Goal: Information Seeking & Learning: Learn about a topic

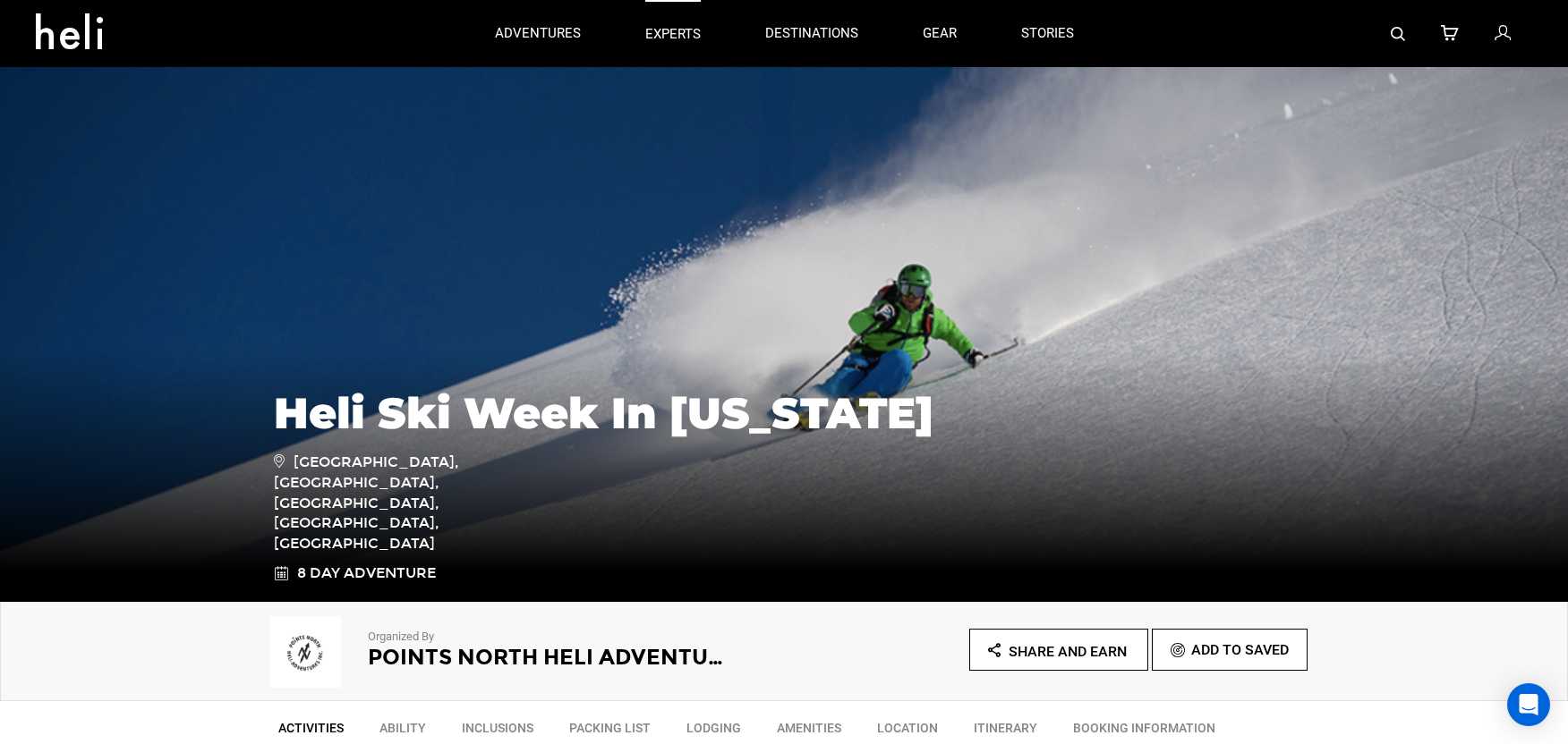
click at [672, 41] on p "experts" at bounding box center [673, 34] width 56 height 19
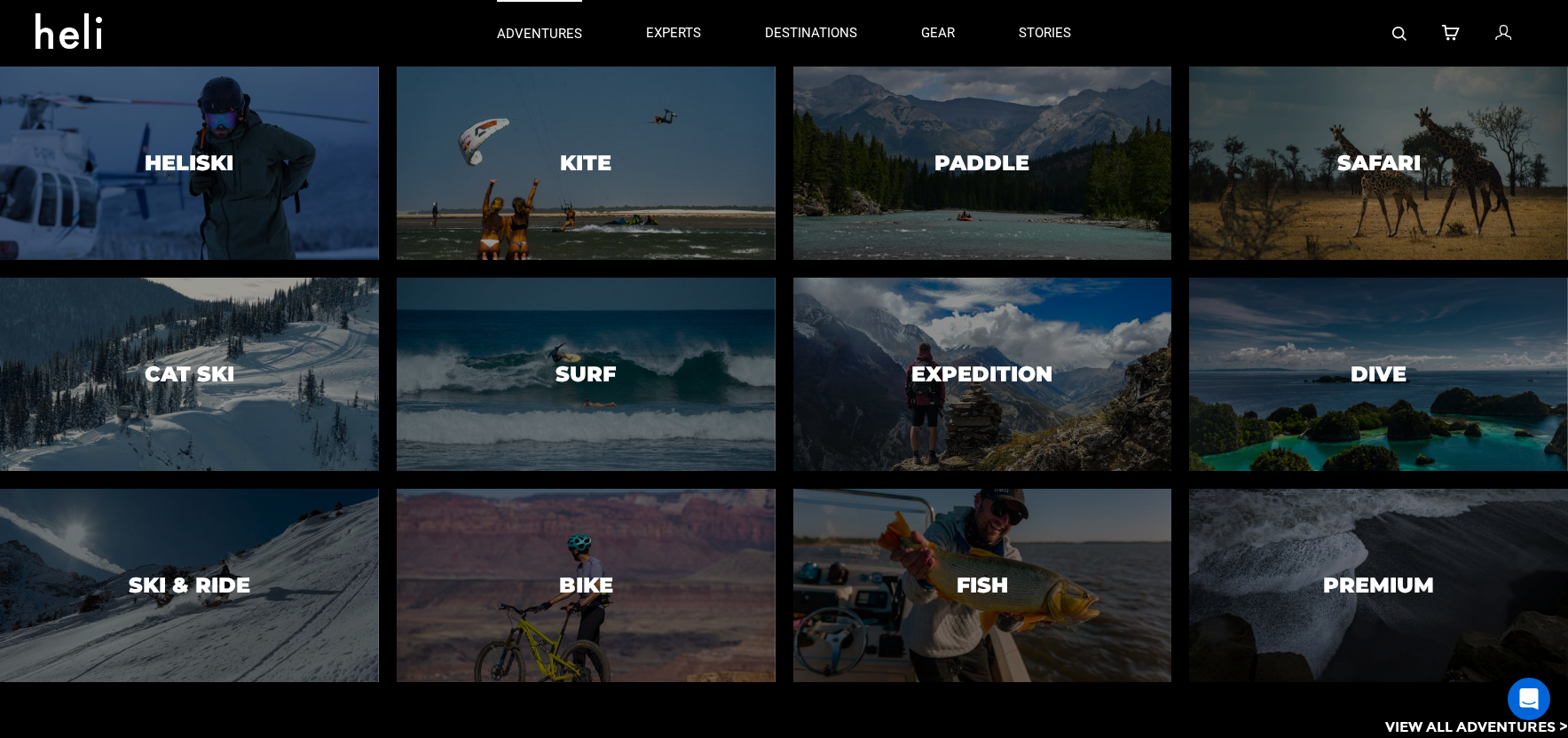
click at [565, 34] on p "adventures" at bounding box center [539, 34] width 85 height 19
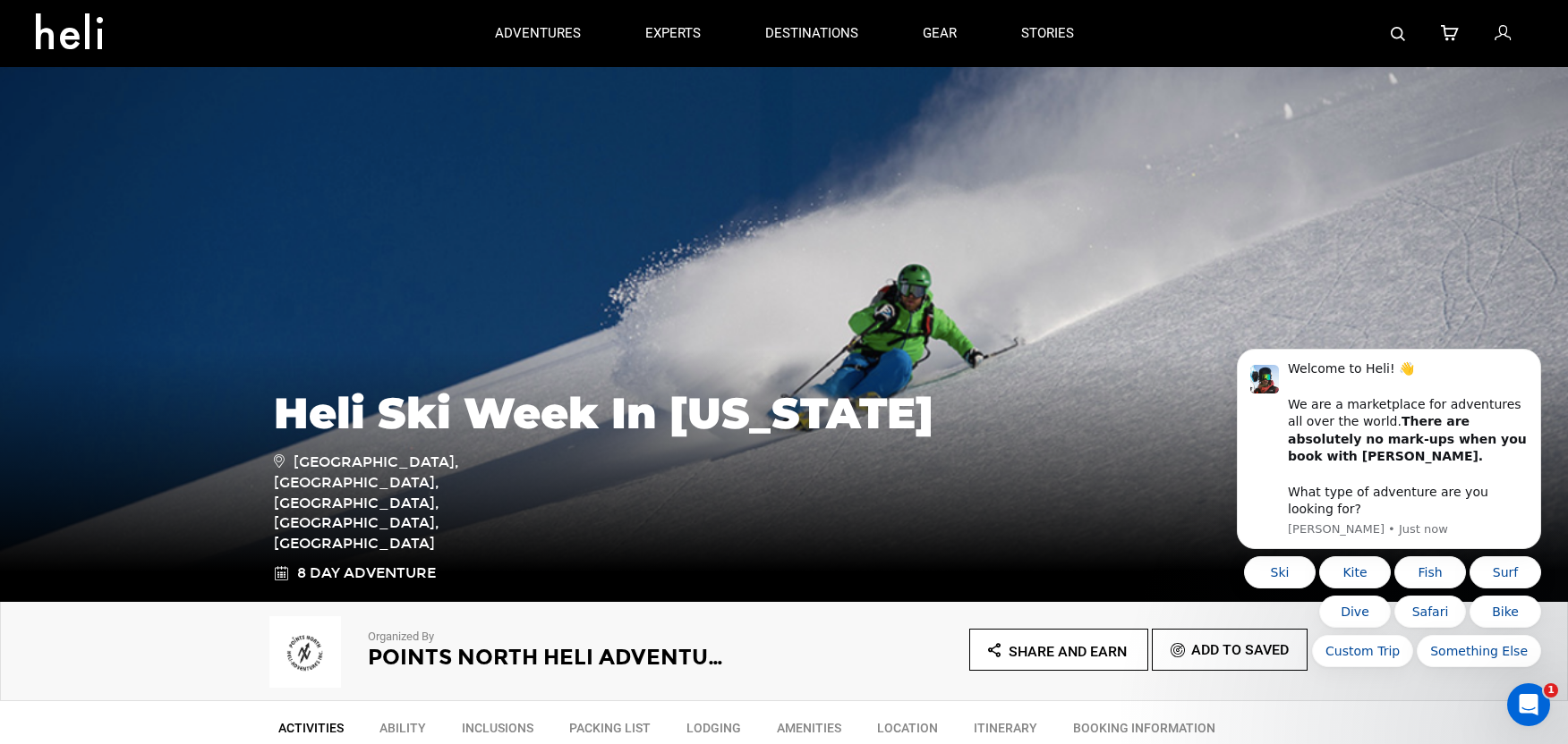
click at [80, 32] on icon at bounding box center [76, 26] width 80 height 29
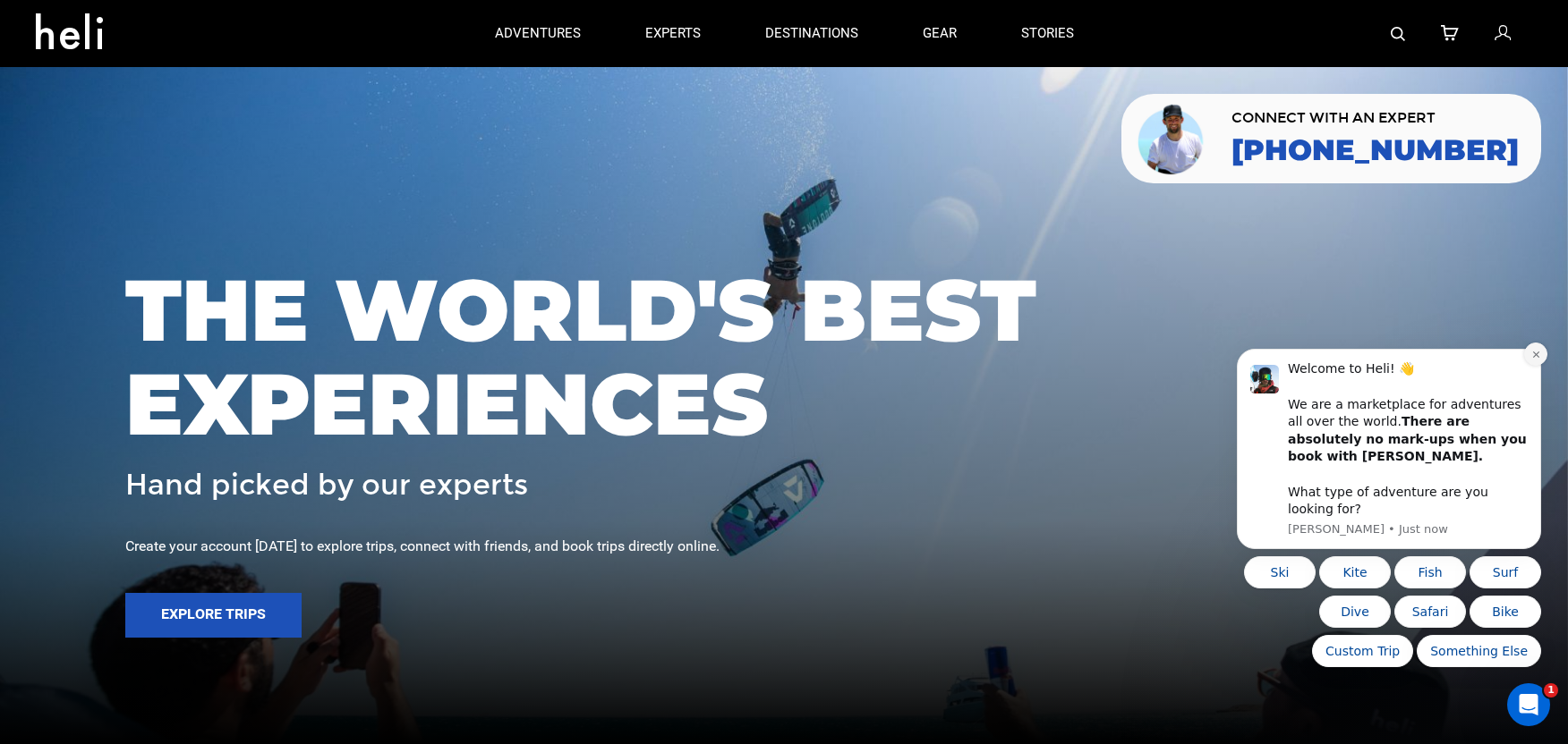
click at [1537, 360] on icon "Dismiss notification" at bounding box center [1536, 354] width 10 height 10
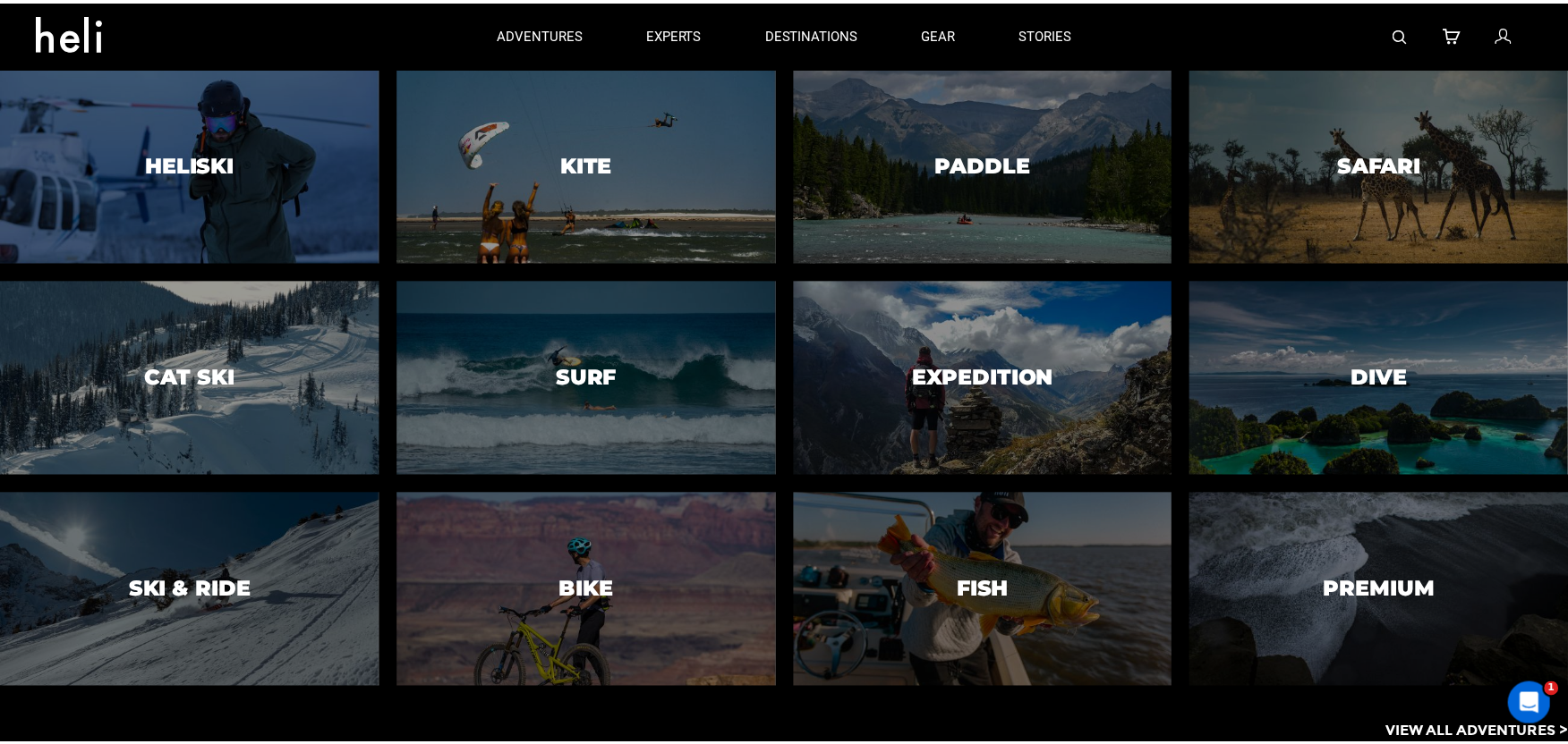
scroll to position [1427, 0]
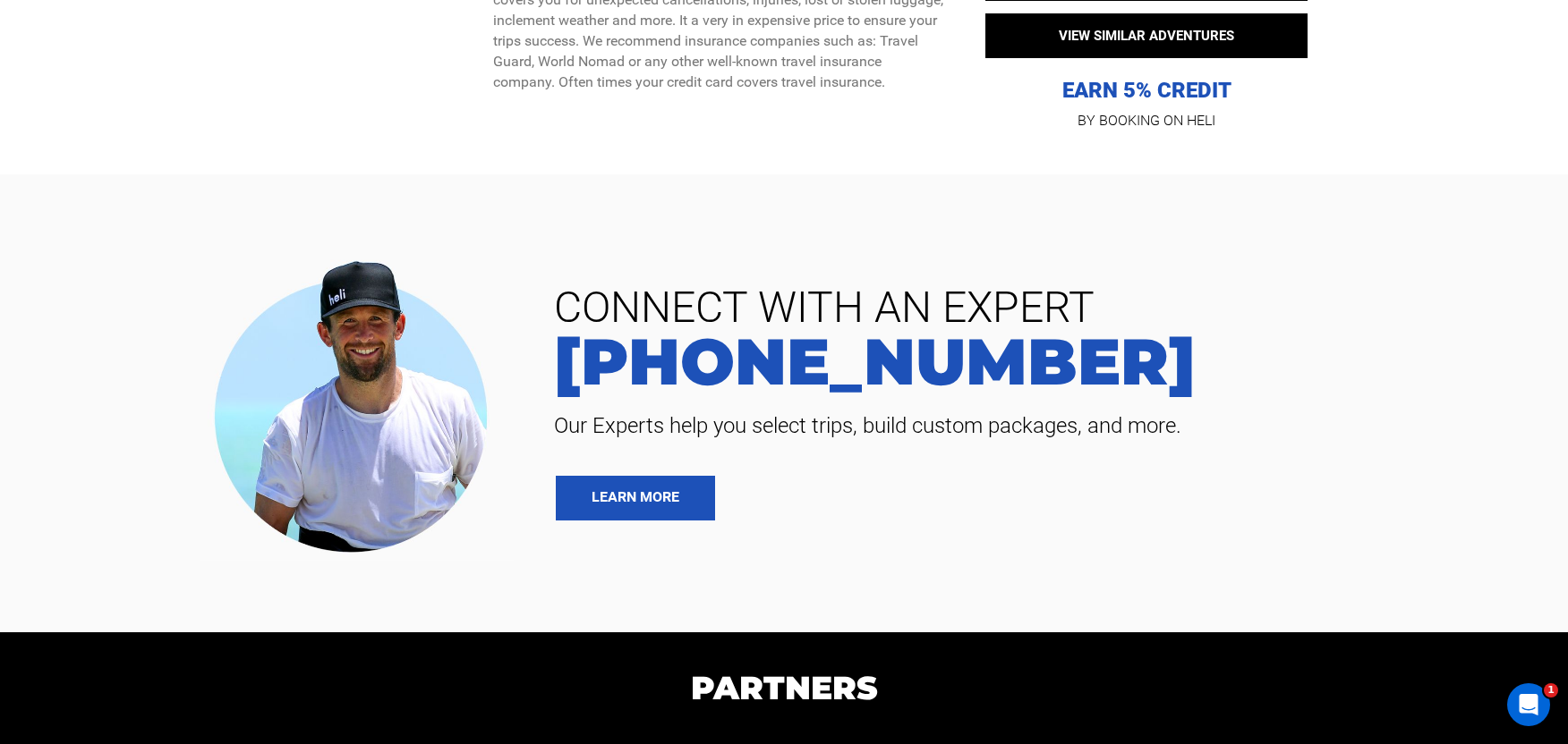
scroll to position [6933, 0]
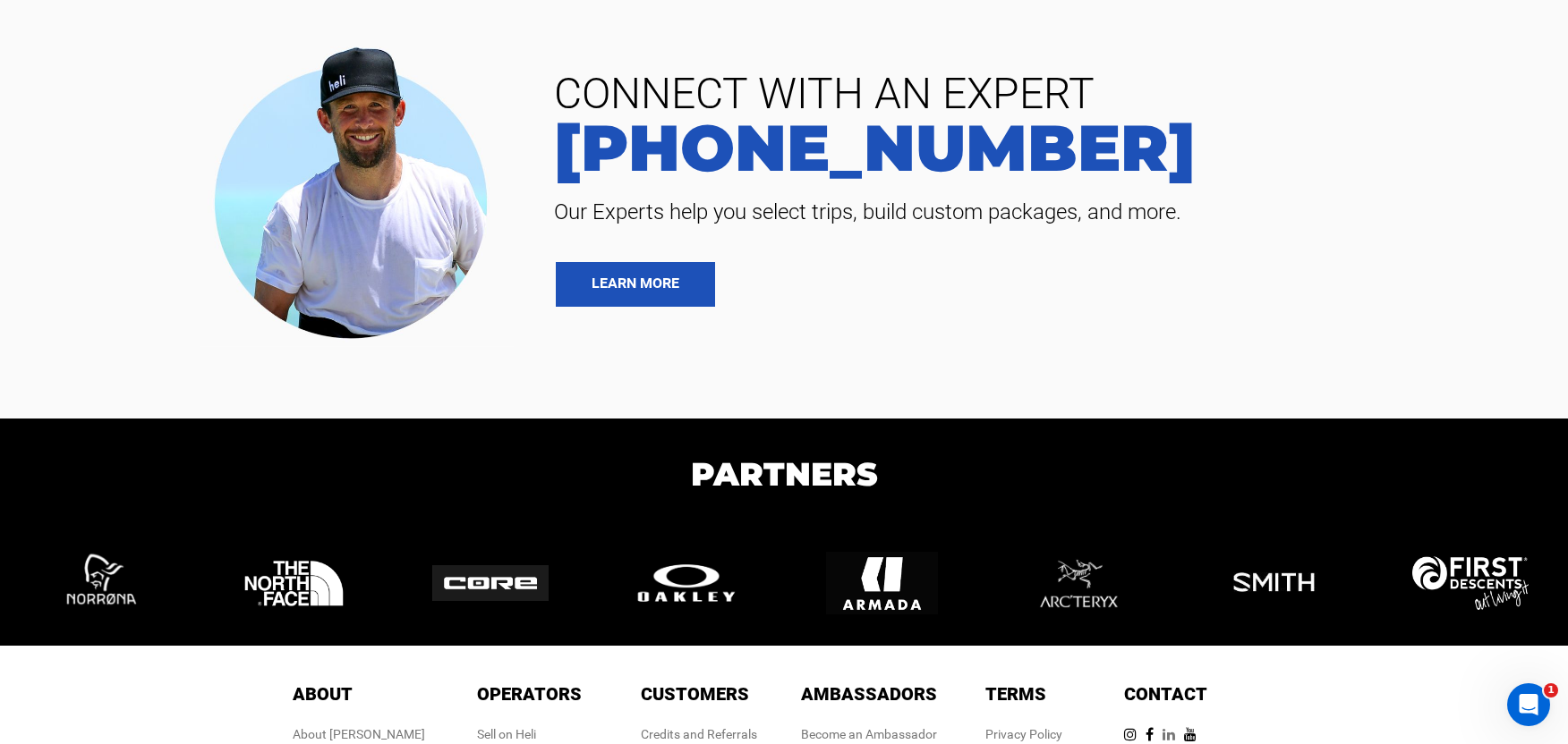
click at [1184, 728] on icon at bounding box center [1173, 734] width 21 height 14
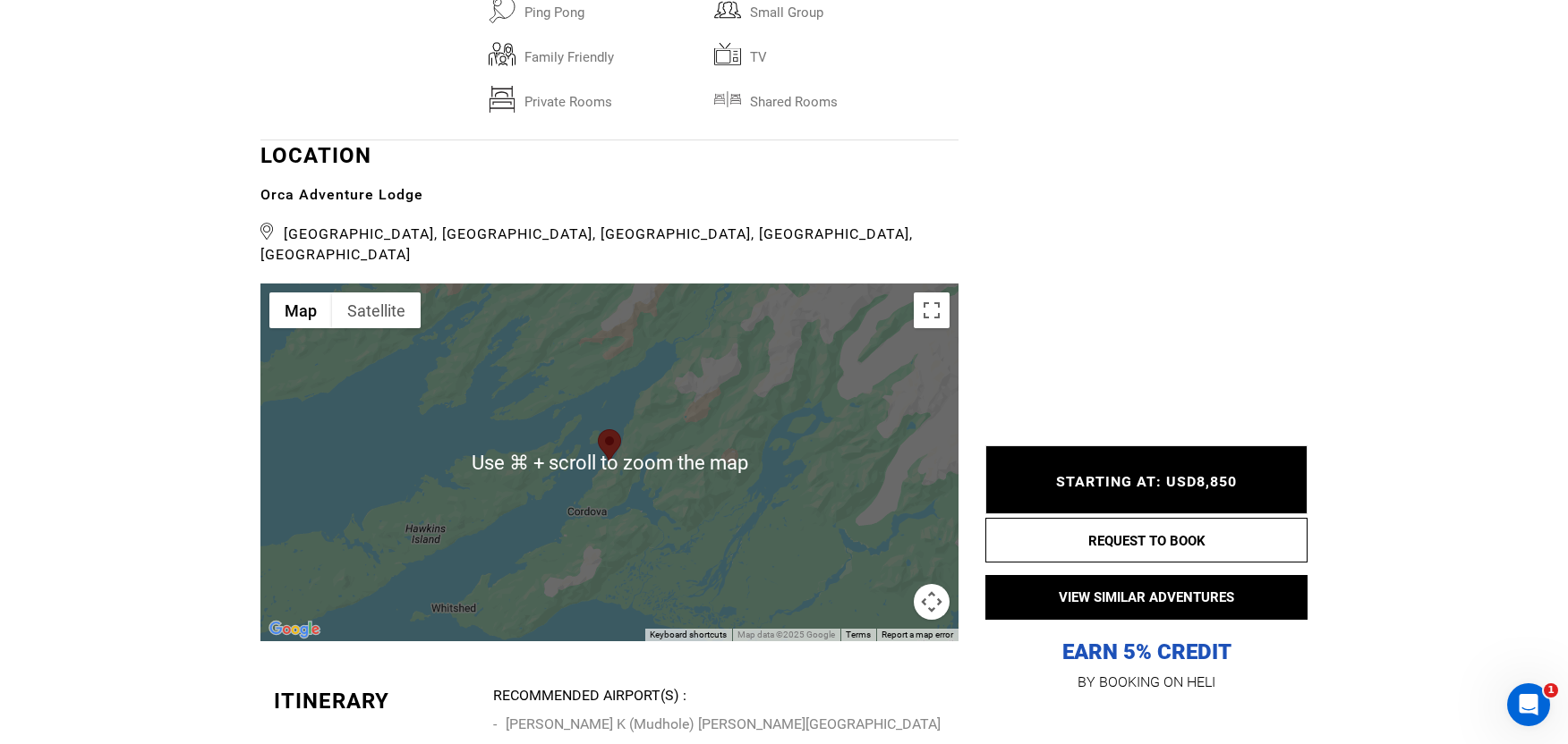
scroll to position [4260, 0]
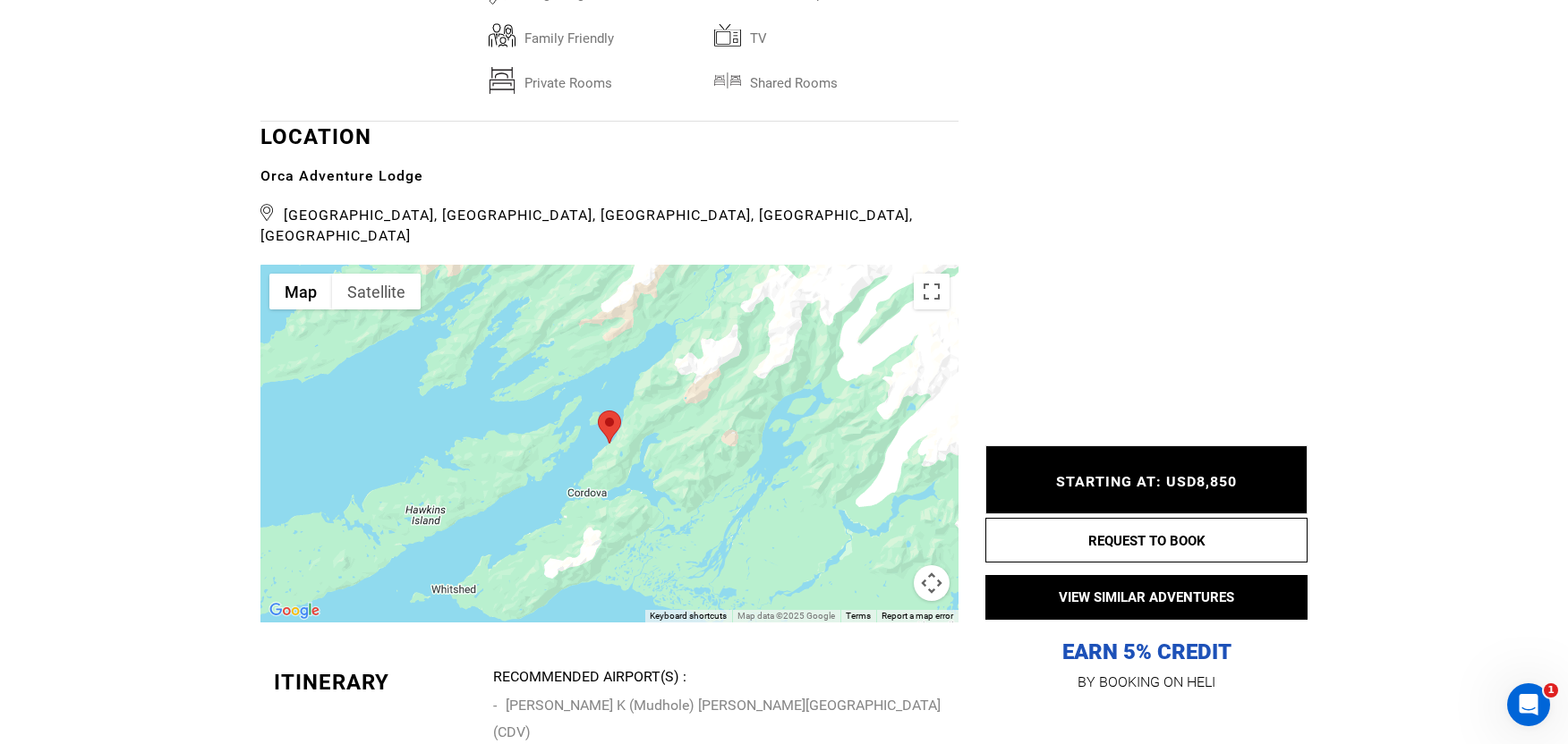
click at [793, 410] on div at bounding box center [609, 444] width 698 height 358
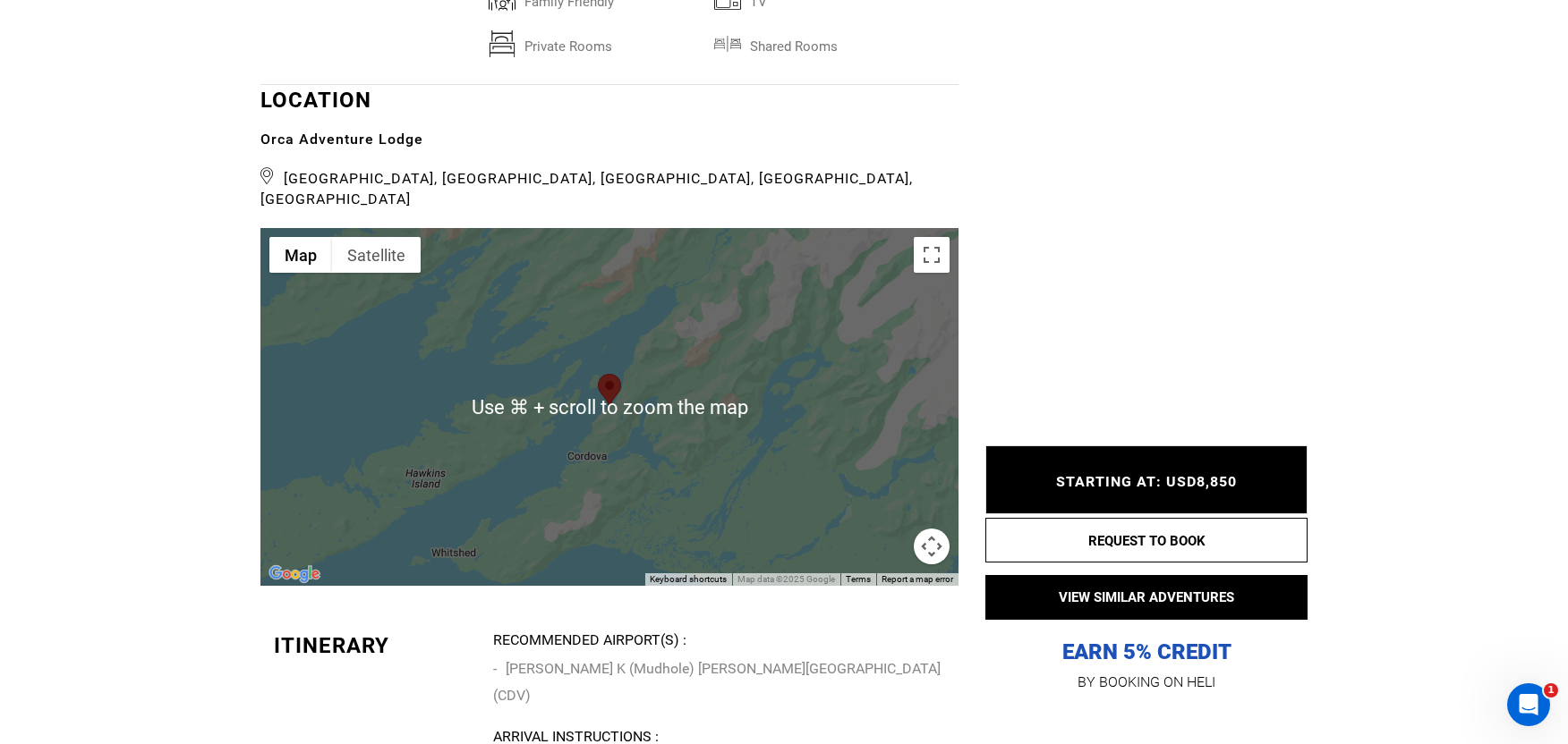
scroll to position [4312, 0]
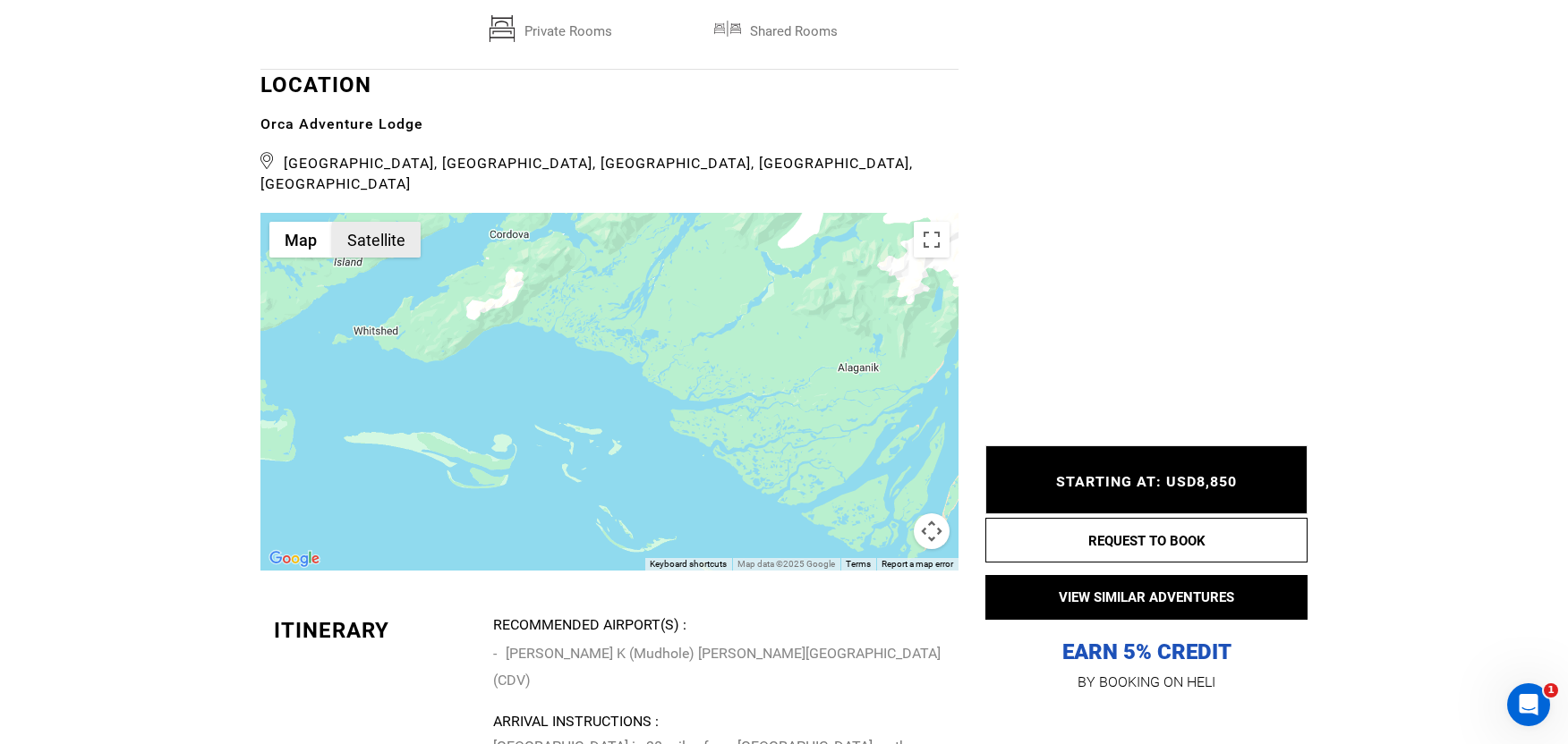
drag, startPoint x: 480, startPoint y: 375, endPoint x: 402, endPoint y: 156, distance: 232.5
click at [403, 213] on div "Use ⌘ + scroll to zoom the map Map Terrain Satellite Labels Keyboard shortcuts …" at bounding box center [609, 392] width 698 height 358
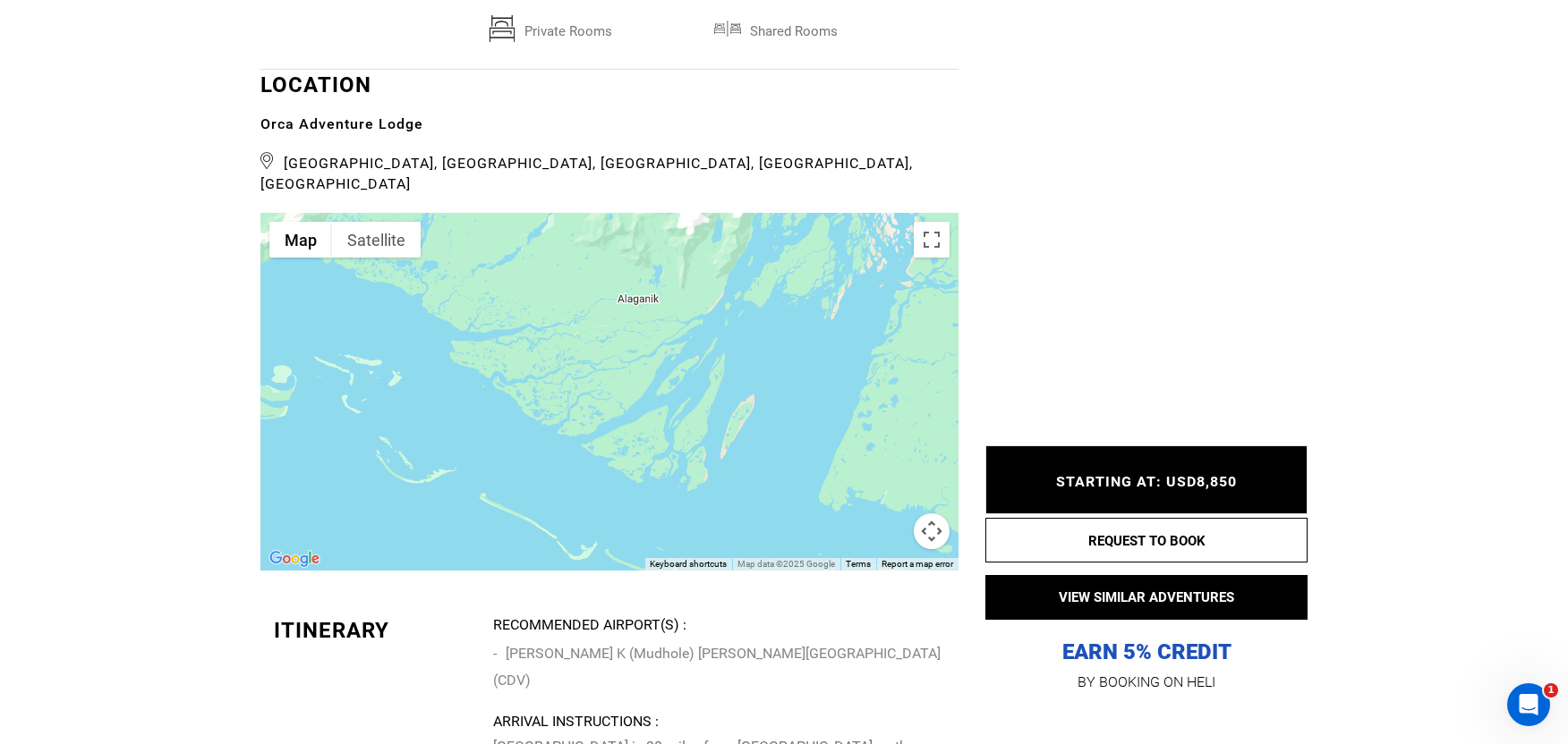
drag, startPoint x: 595, startPoint y: 311, endPoint x: 663, endPoint y: 108, distance: 214.1
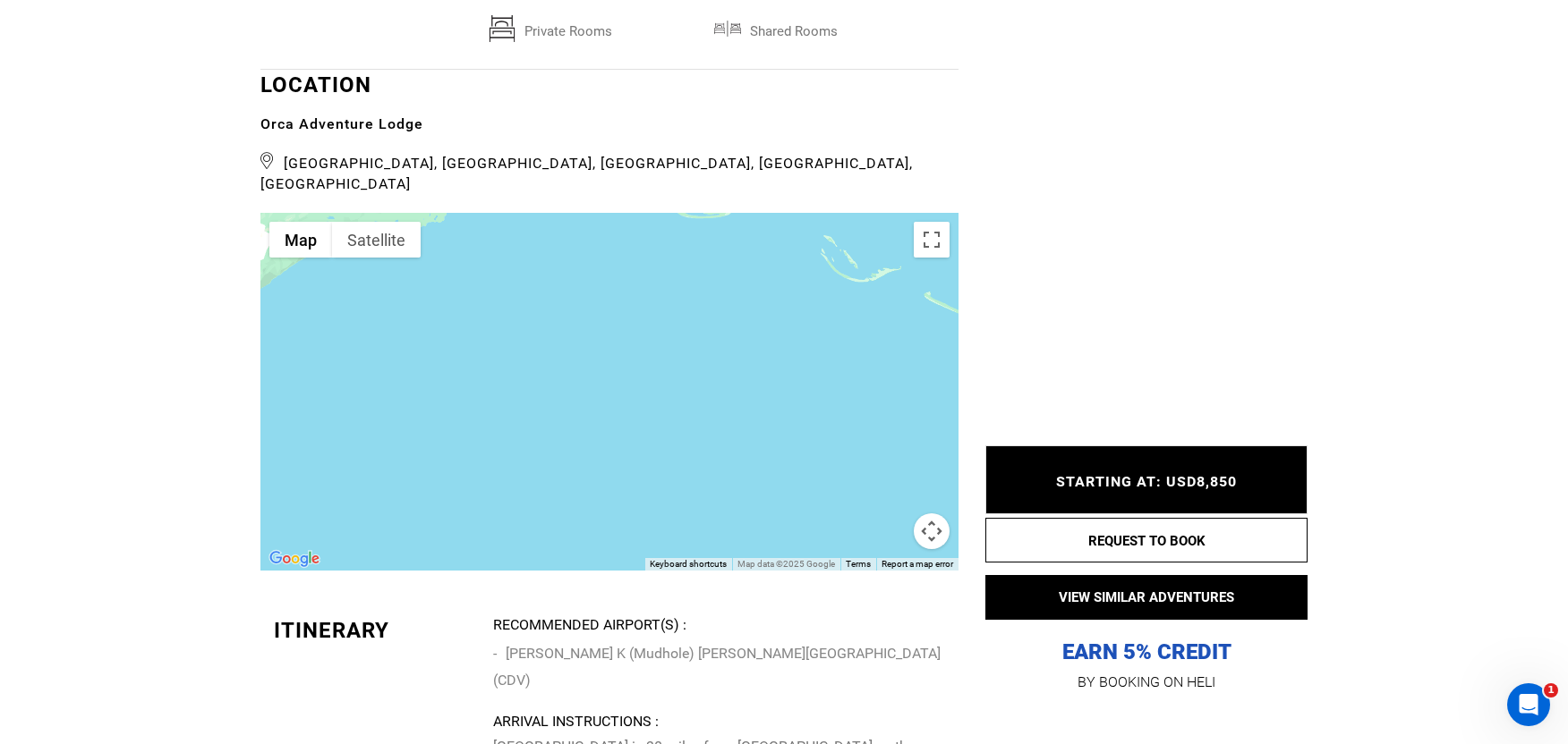
drag, startPoint x: 646, startPoint y: 327, endPoint x: 429, endPoint y: 235, distance: 235.7
click at [432, 246] on div at bounding box center [609, 392] width 698 height 358
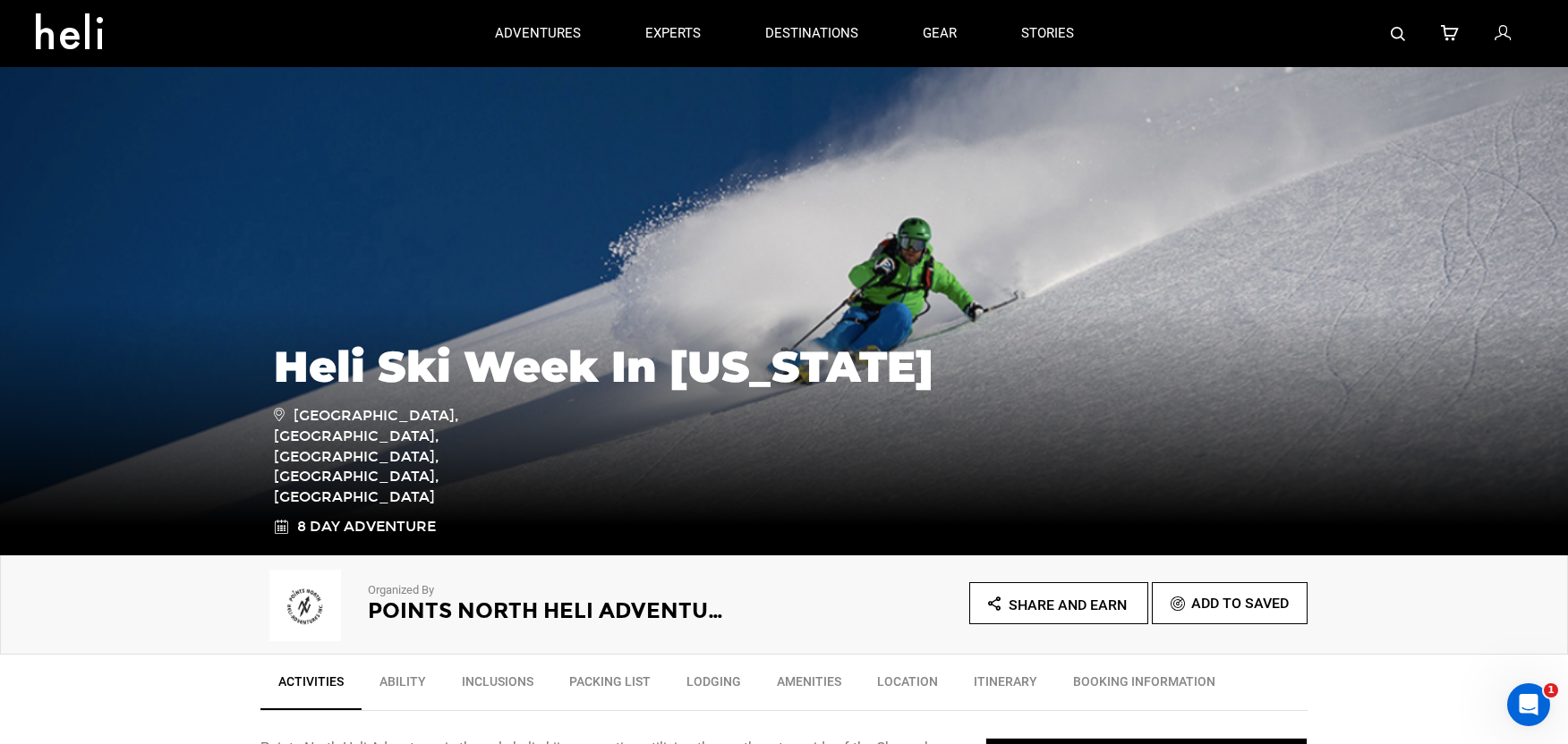
scroll to position [0, 0]
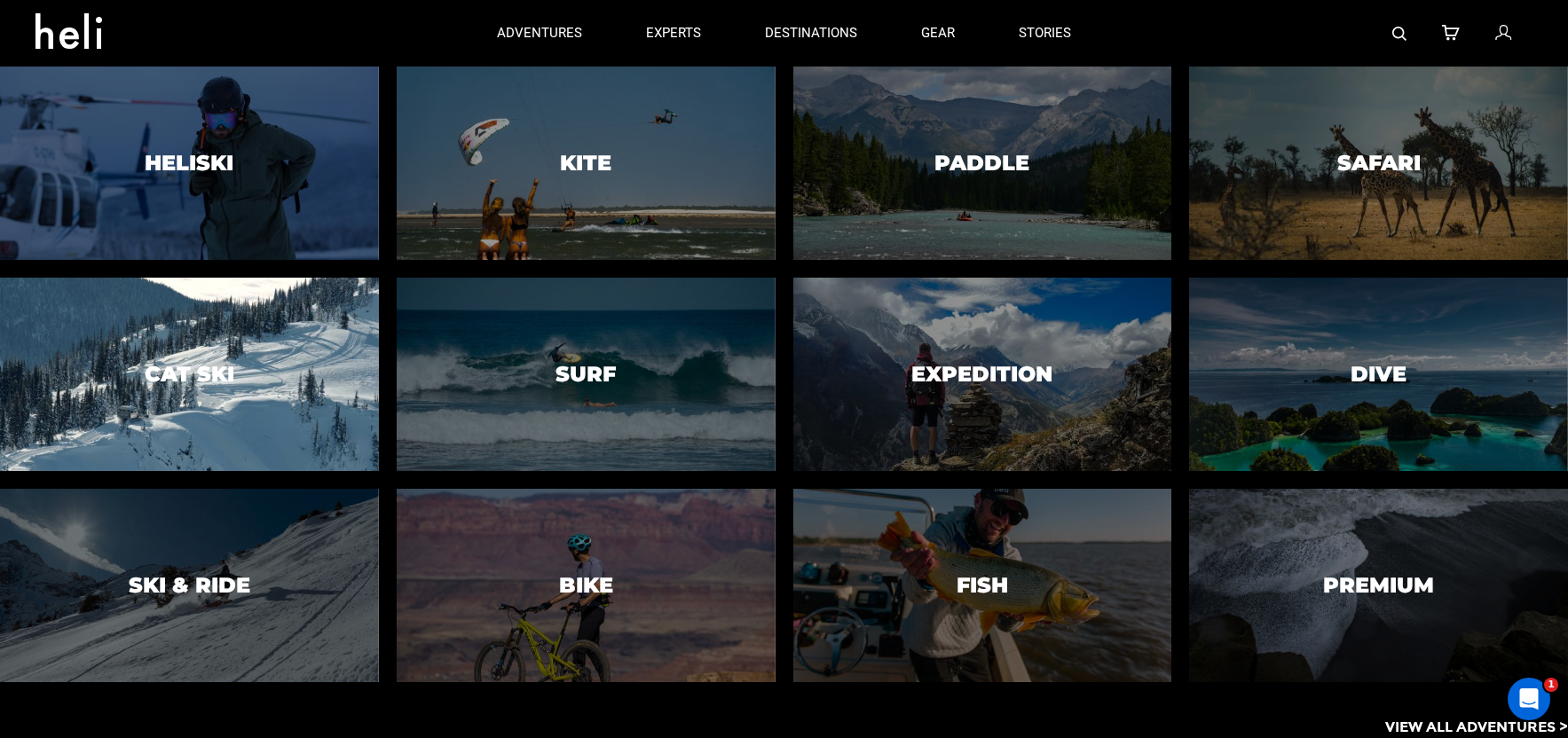
click at [285, 403] on div at bounding box center [189, 374] width 386 height 197
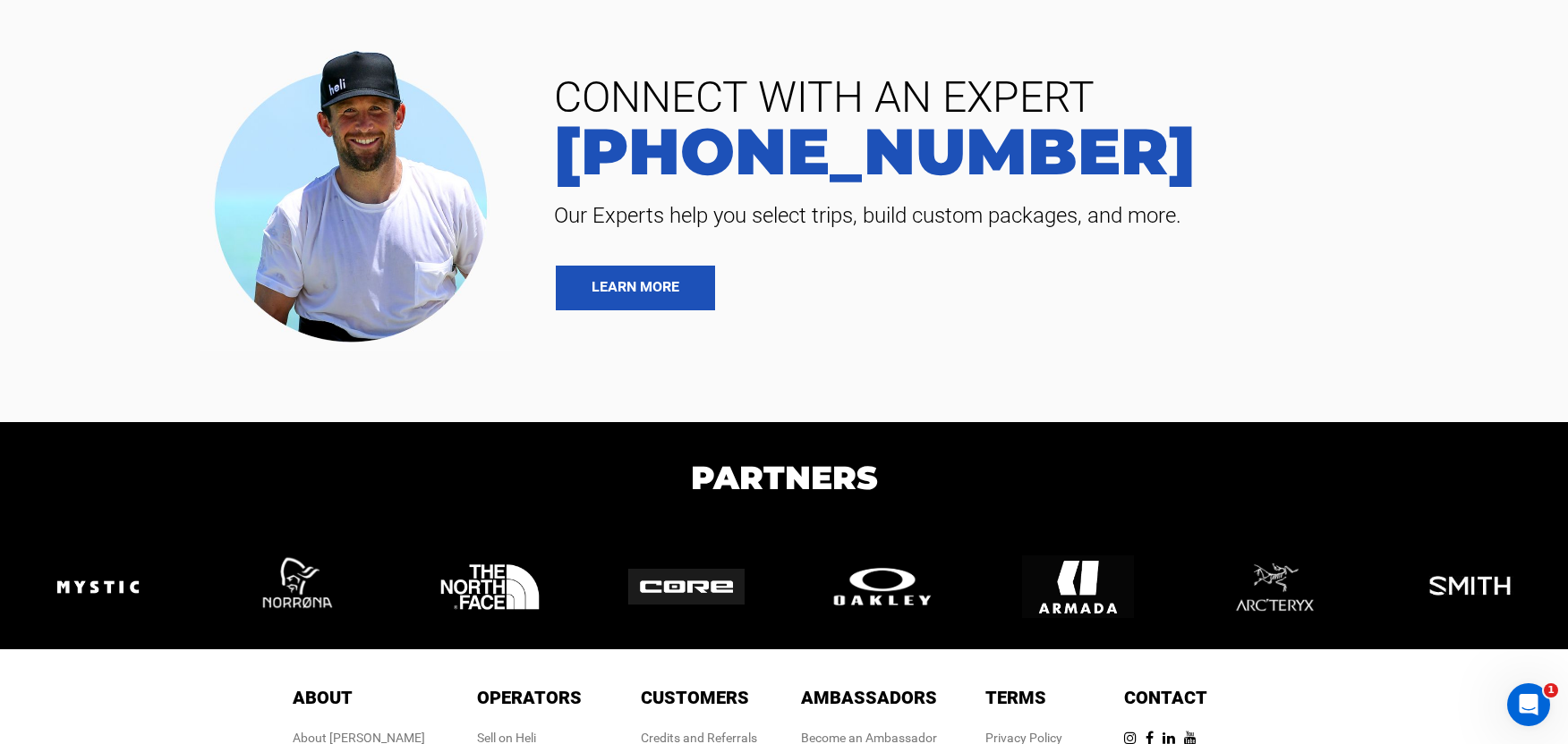
scroll to position [7567, 0]
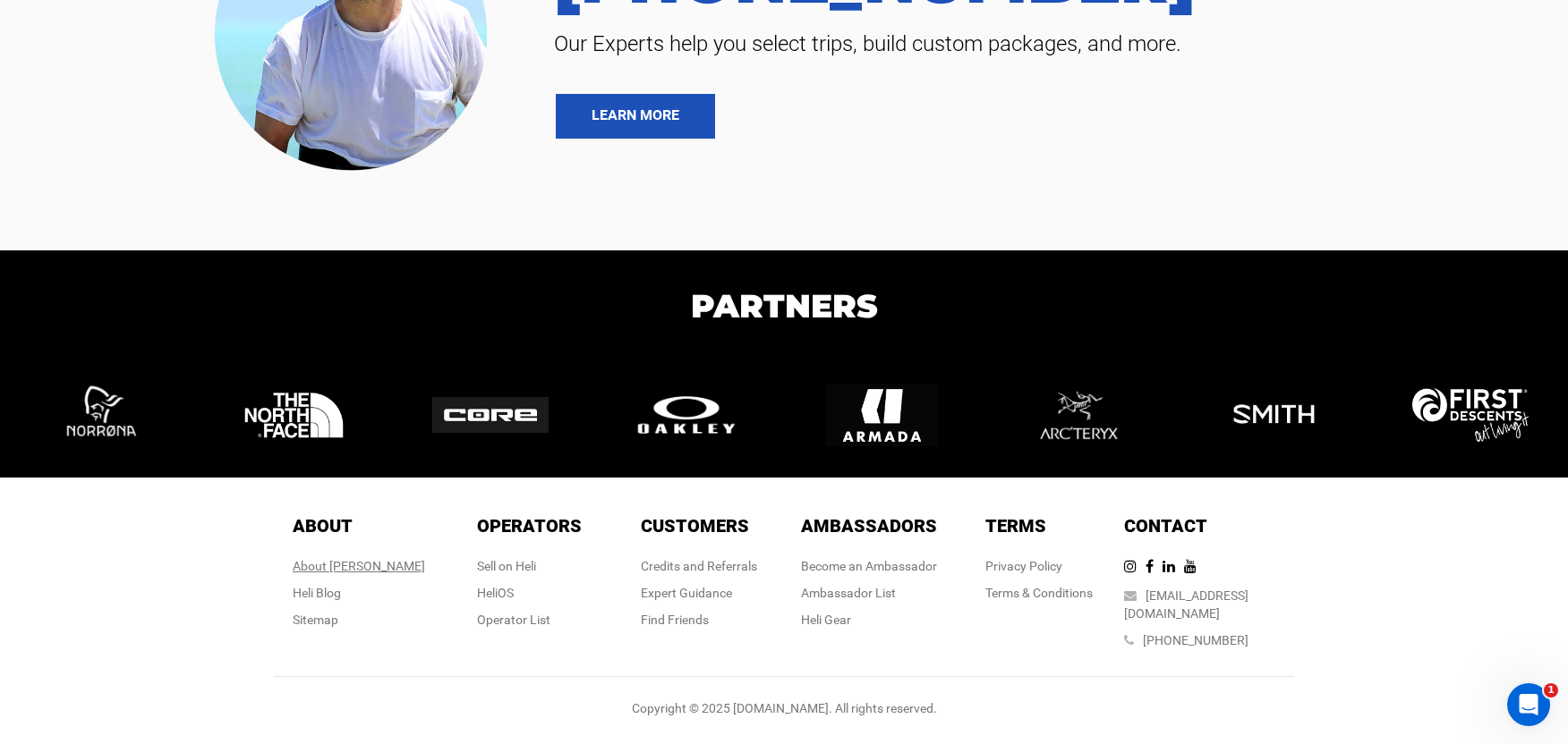
click at [357, 575] on div "About [PERSON_NAME]" at bounding box center [359, 566] width 132 height 18
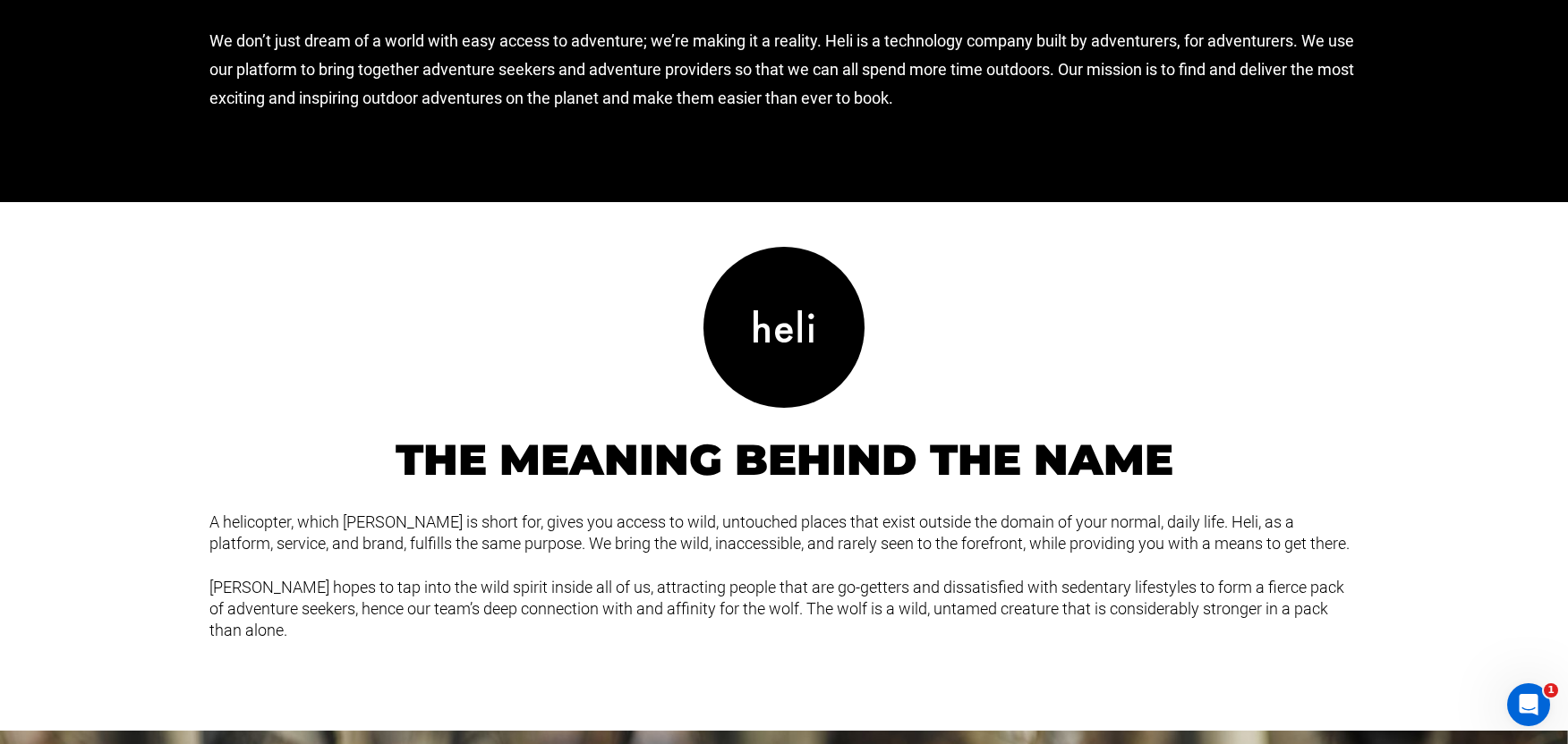
scroll to position [2303, 0]
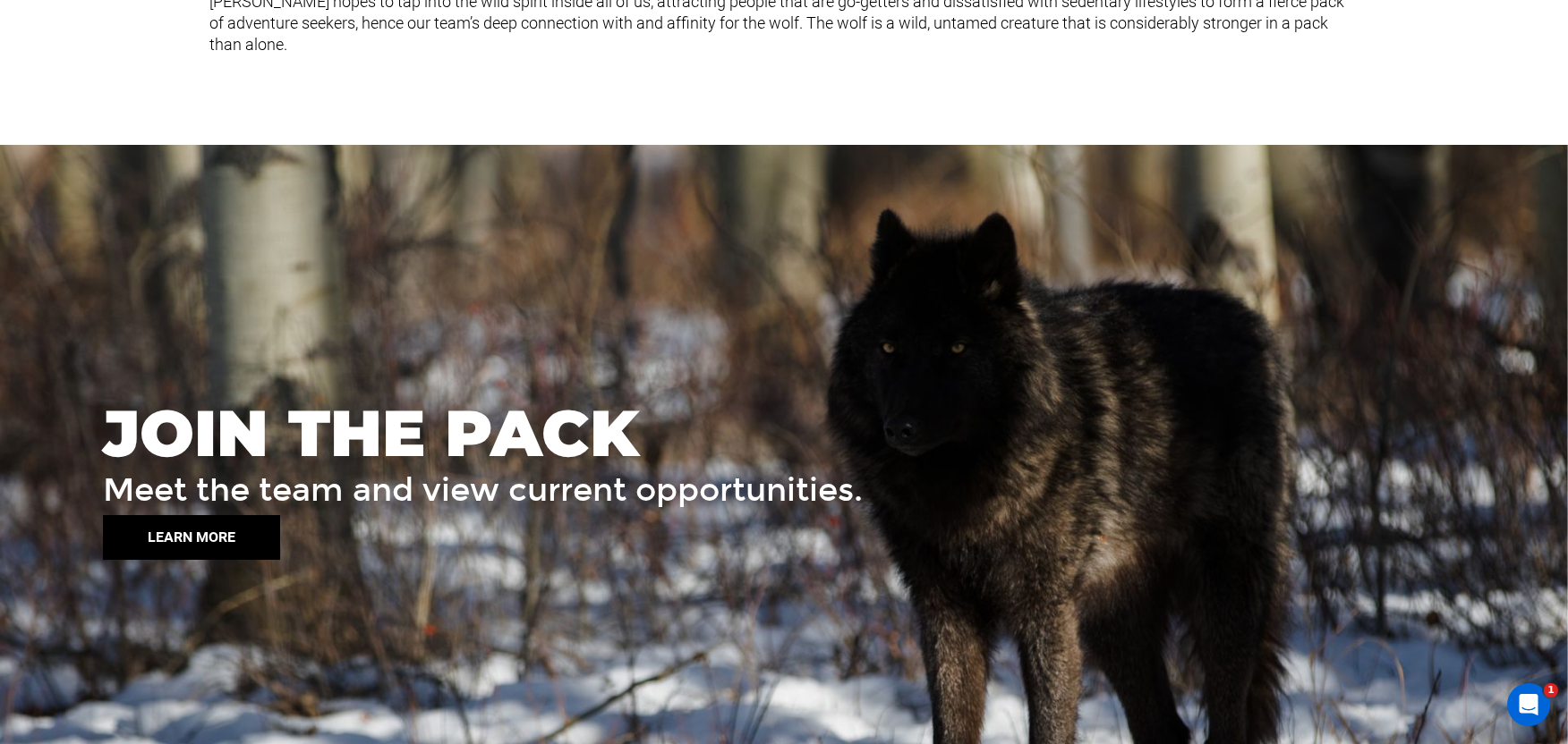
click at [234, 526] on button "LEARN MORE" at bounding box center [191, 537] width 177 height 45
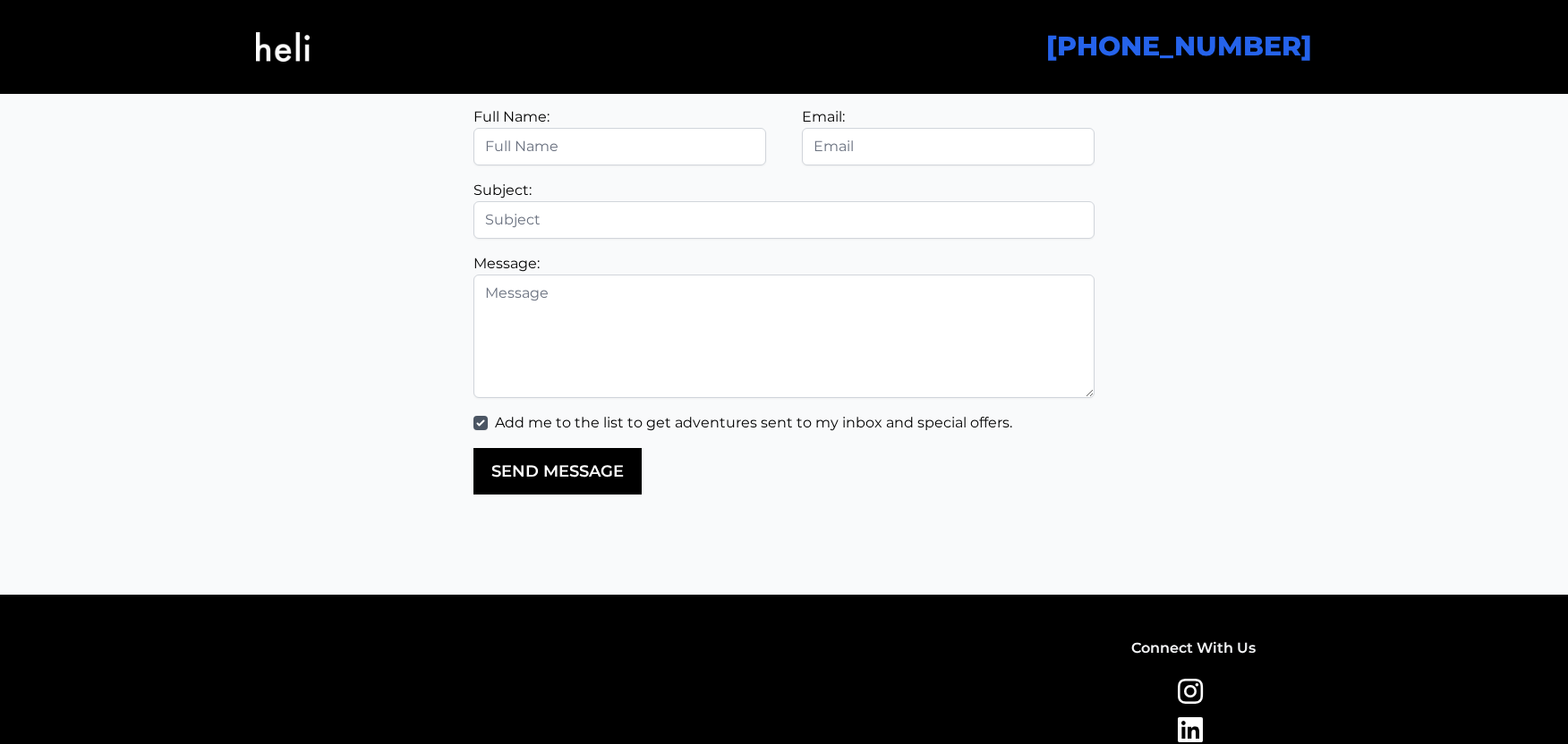
scroll to position [4286, 0]
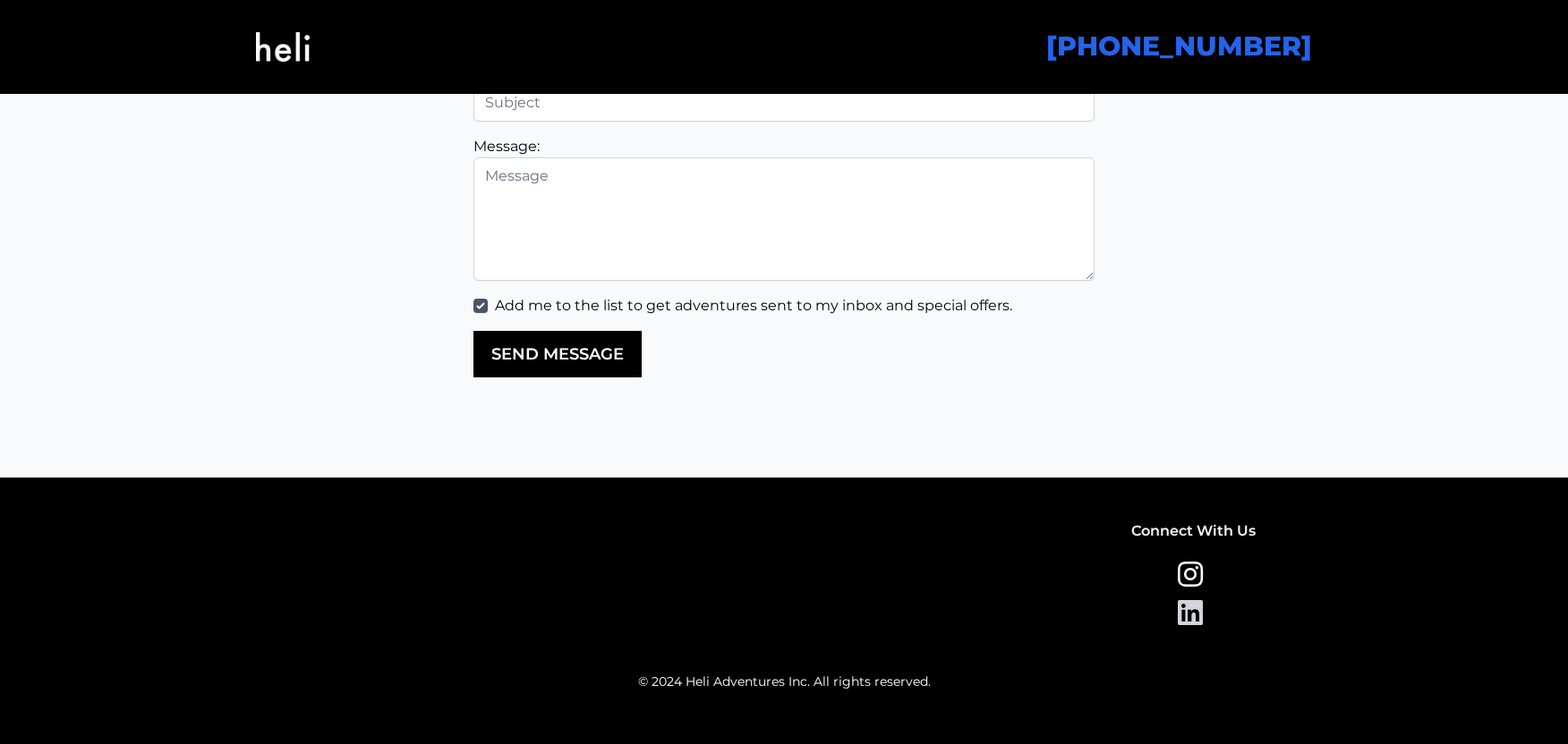
click at [1191, 615] on icon at bounding box center [1194, 613] width 33 height 29
